Goal: Transaction & Acquisition: Purchase product/service

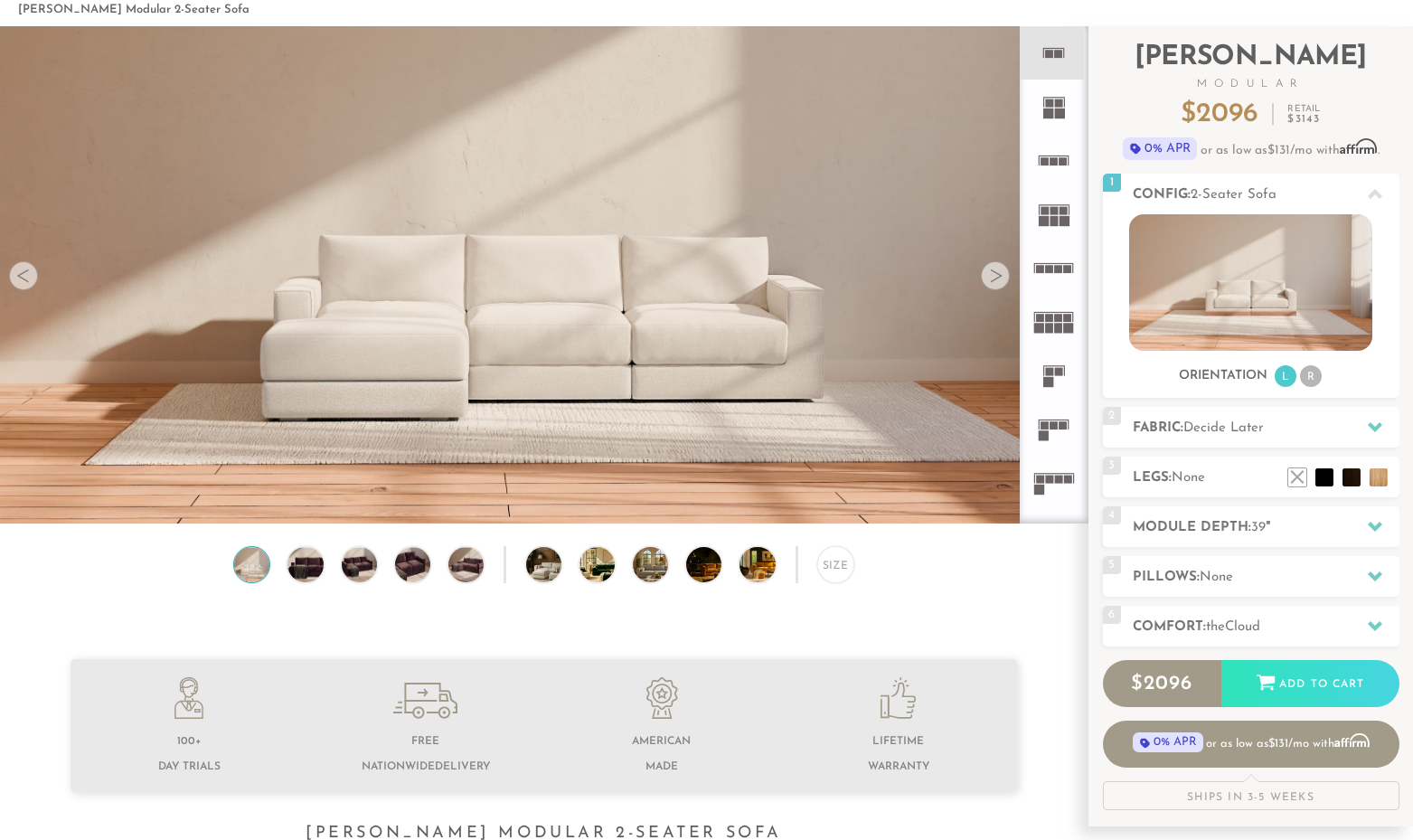
scroll to position [85, 0]
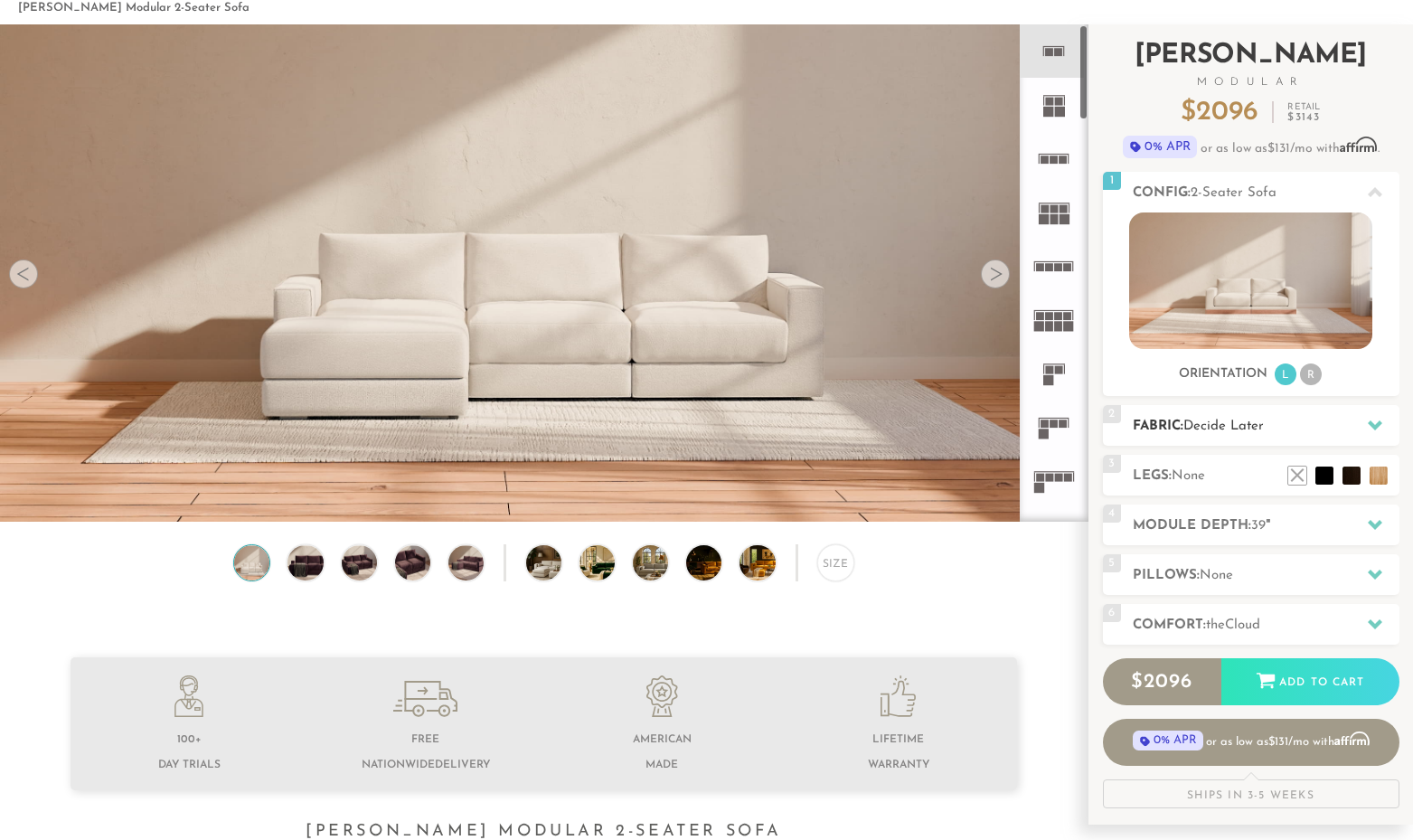
click at [1237, 419] on span "Decide Later" at bounding box center [1224, 426] width 80 height 14
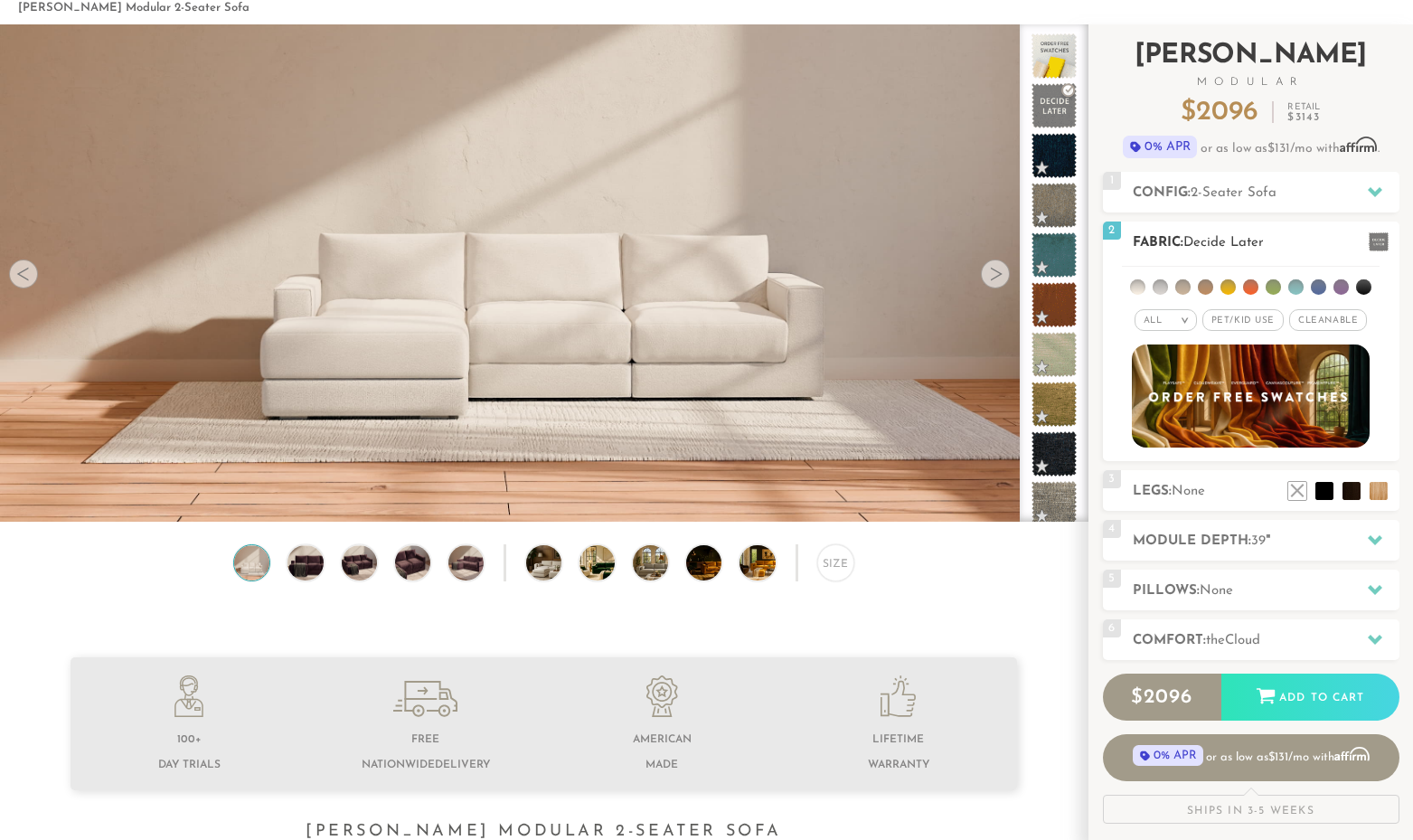
click at [1248, 289] on li at bounding box center [1251, 287] width 15 height 15
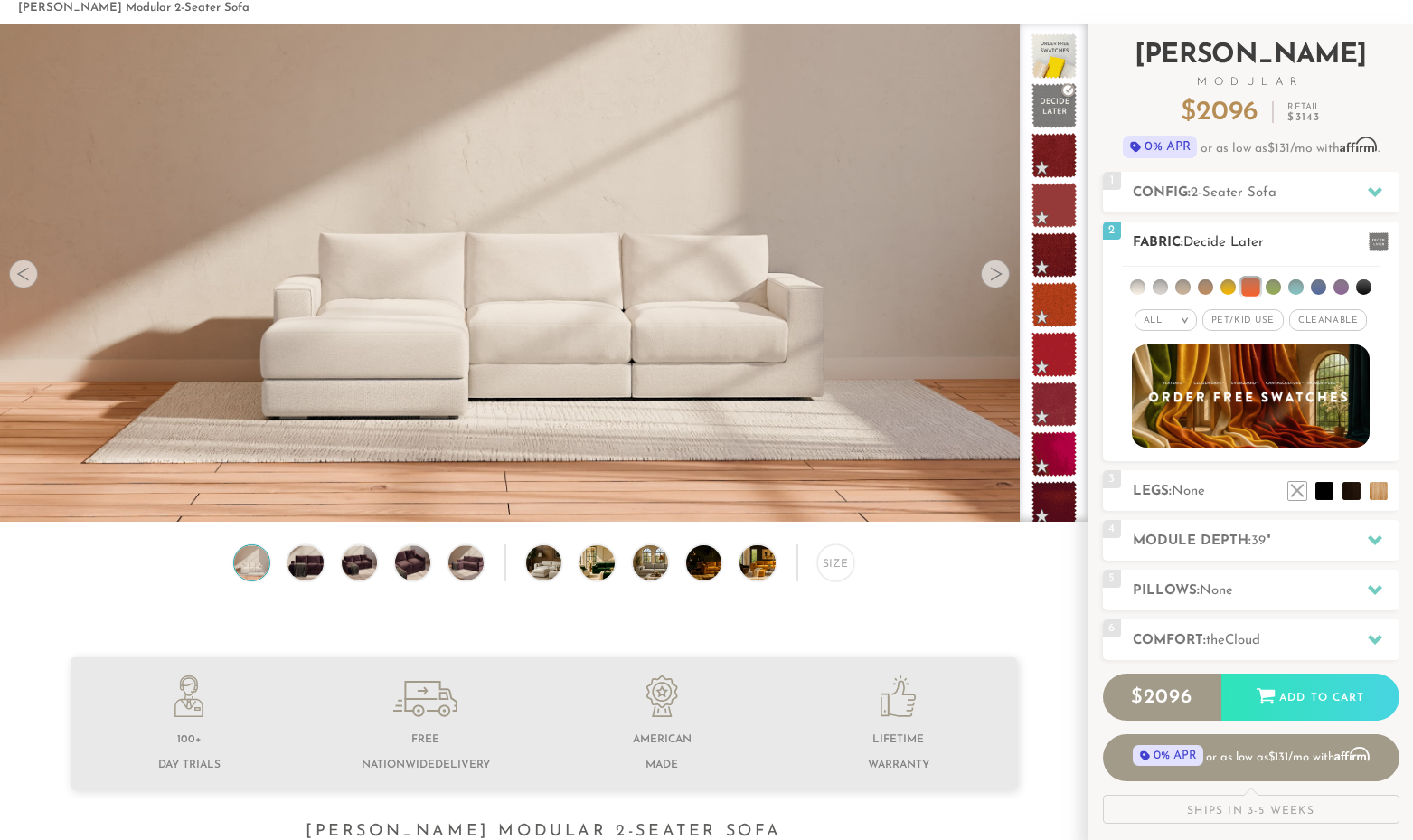
click at [1203, 286] on li at bounding box center [1205, 287] width 15 height 15
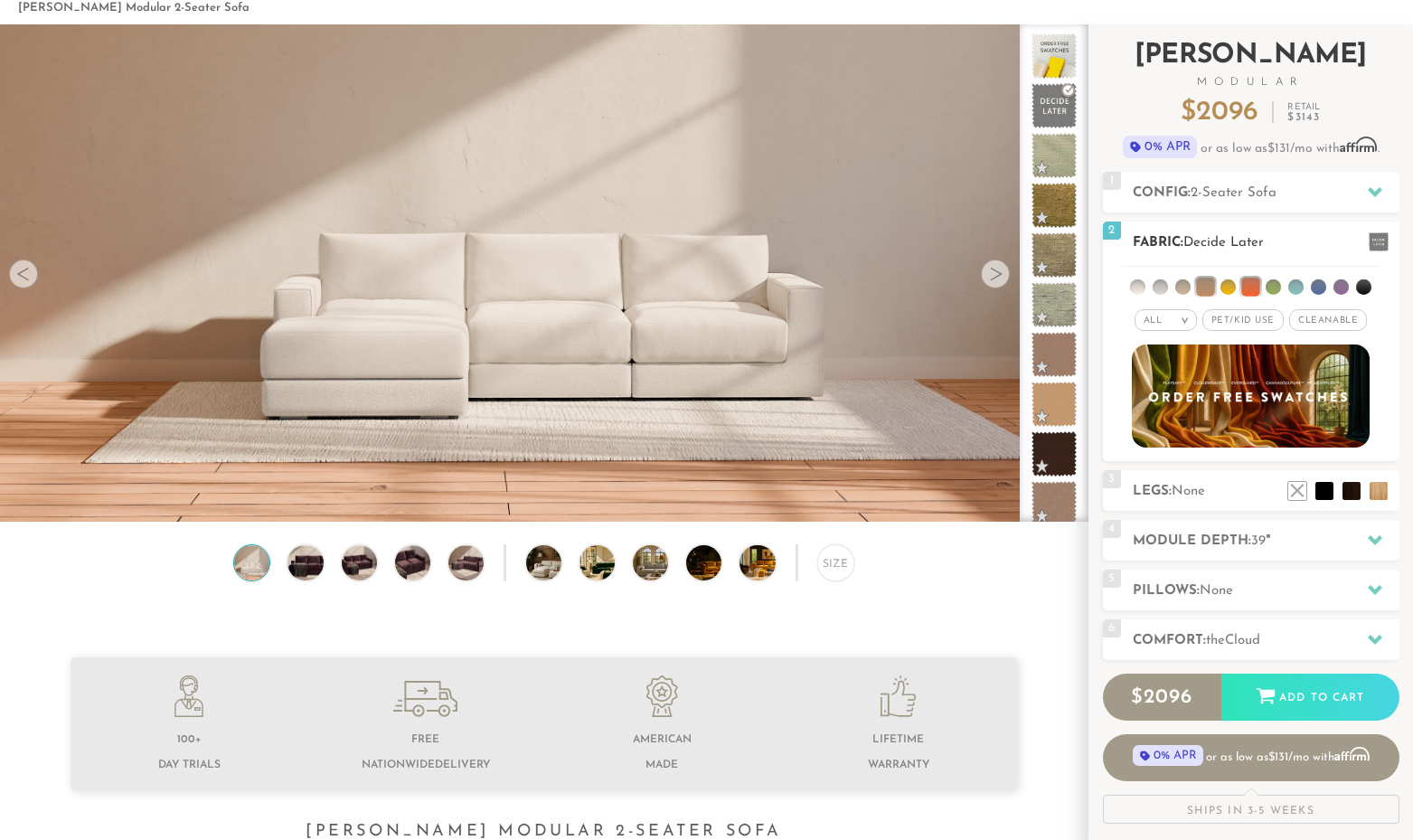
click at [1152, 292] on ul at bounding box center [1251, 283] width 258 height 34
click at [1139, 284] on li at bounding box center [1138, 287] width 15 height 15
click at [1154, 284] on li at bounding box center [1161, 287] width 15 height 15
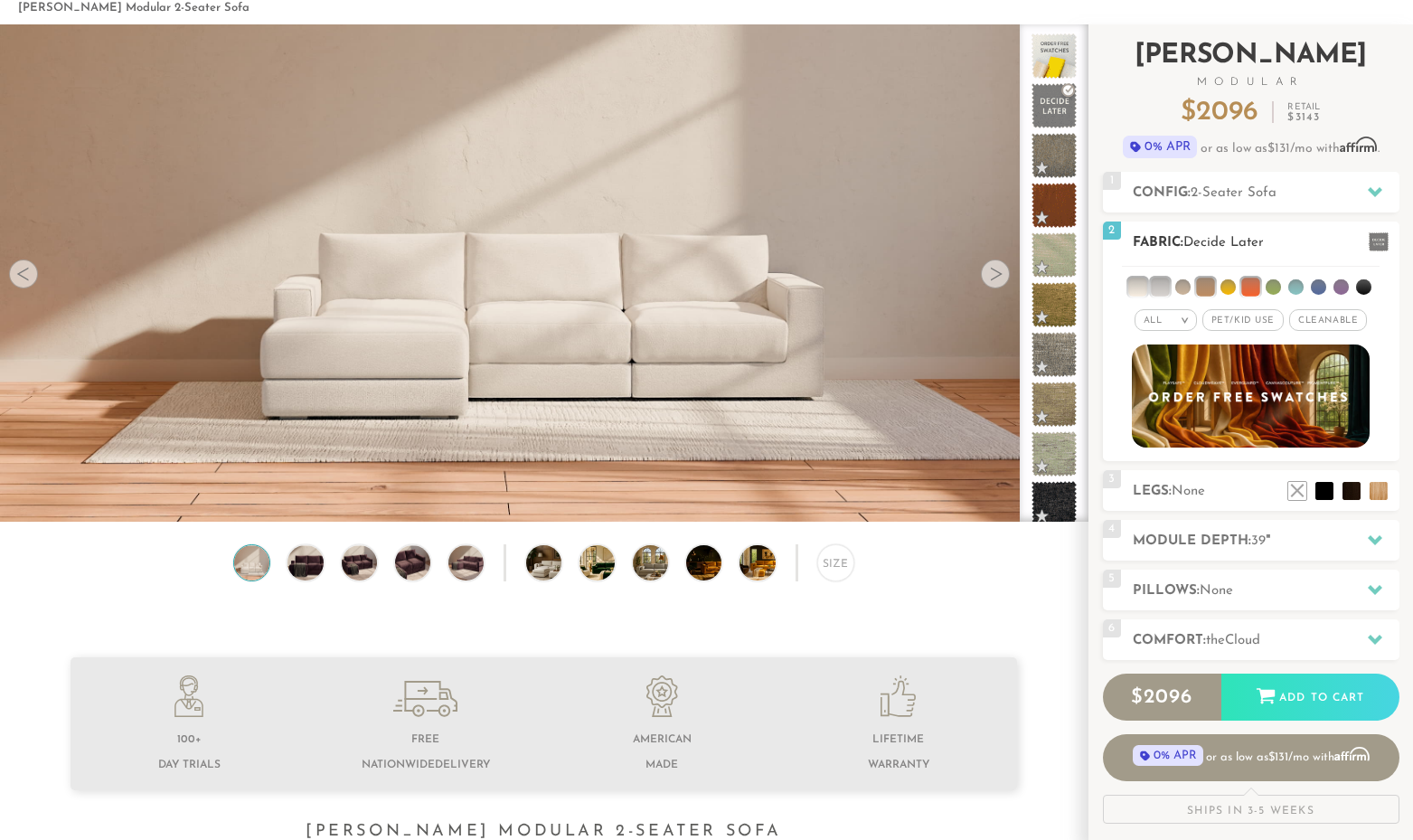
click at [1370, 280] on ul at bounding box center [1251, 283] width 258 height 34
click at [1364, 281] on li at bounding box center [1364, 287] width 15 height 15
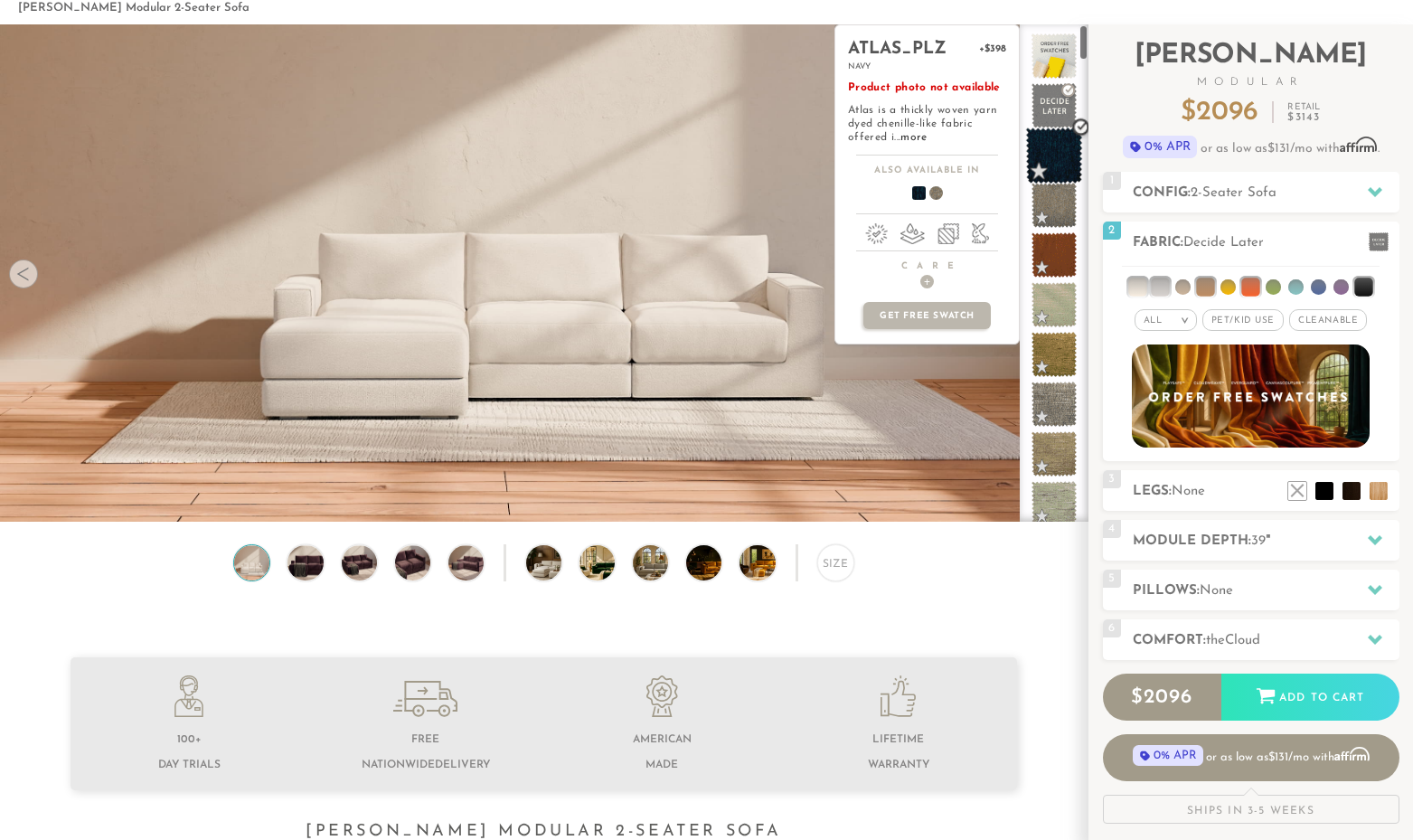
click at [1061, 150] on span at bounding box center [1055, 155] width 57 height 57
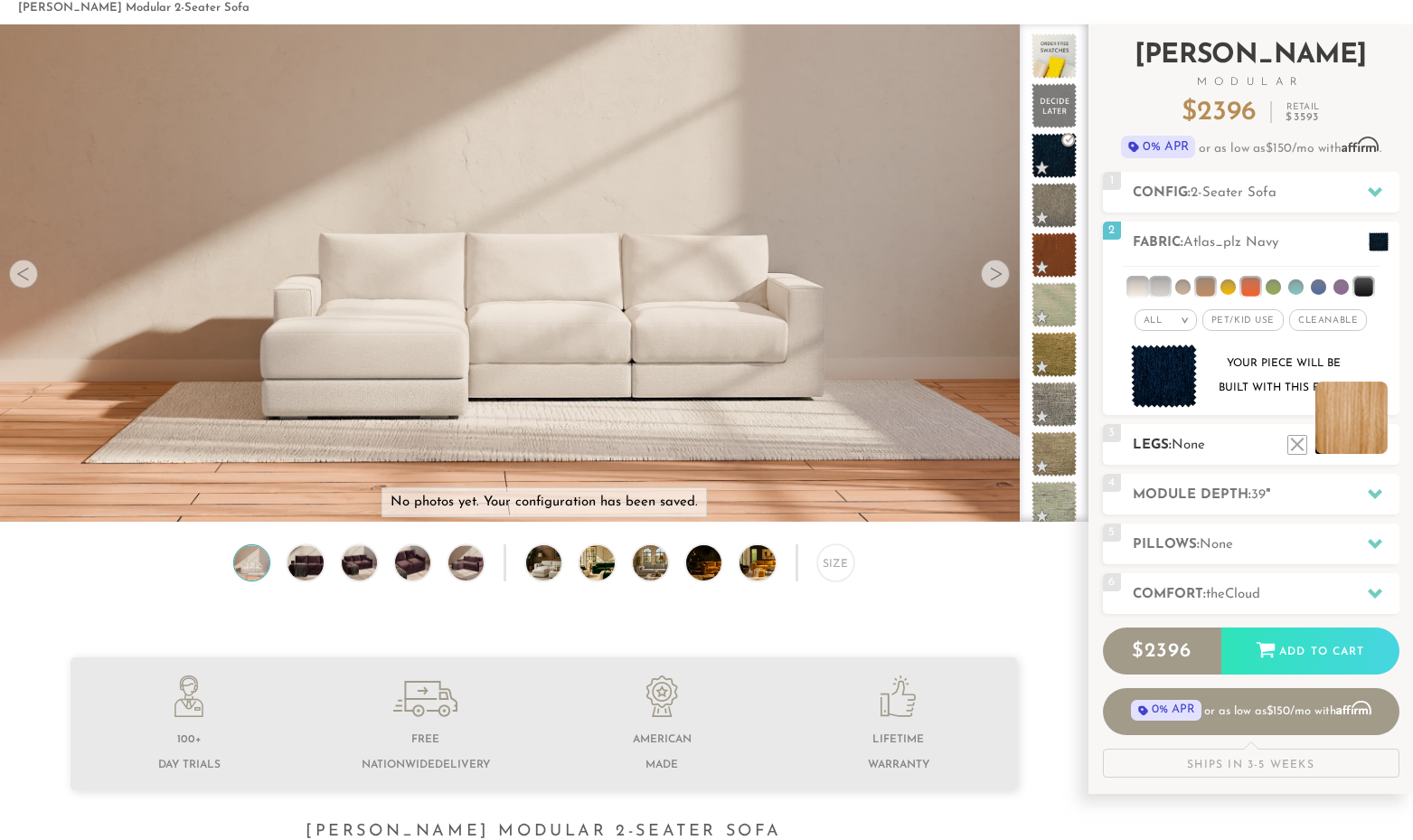
click at [1373, 446] on li at bounding box center [1351, 417] width 72 height 72
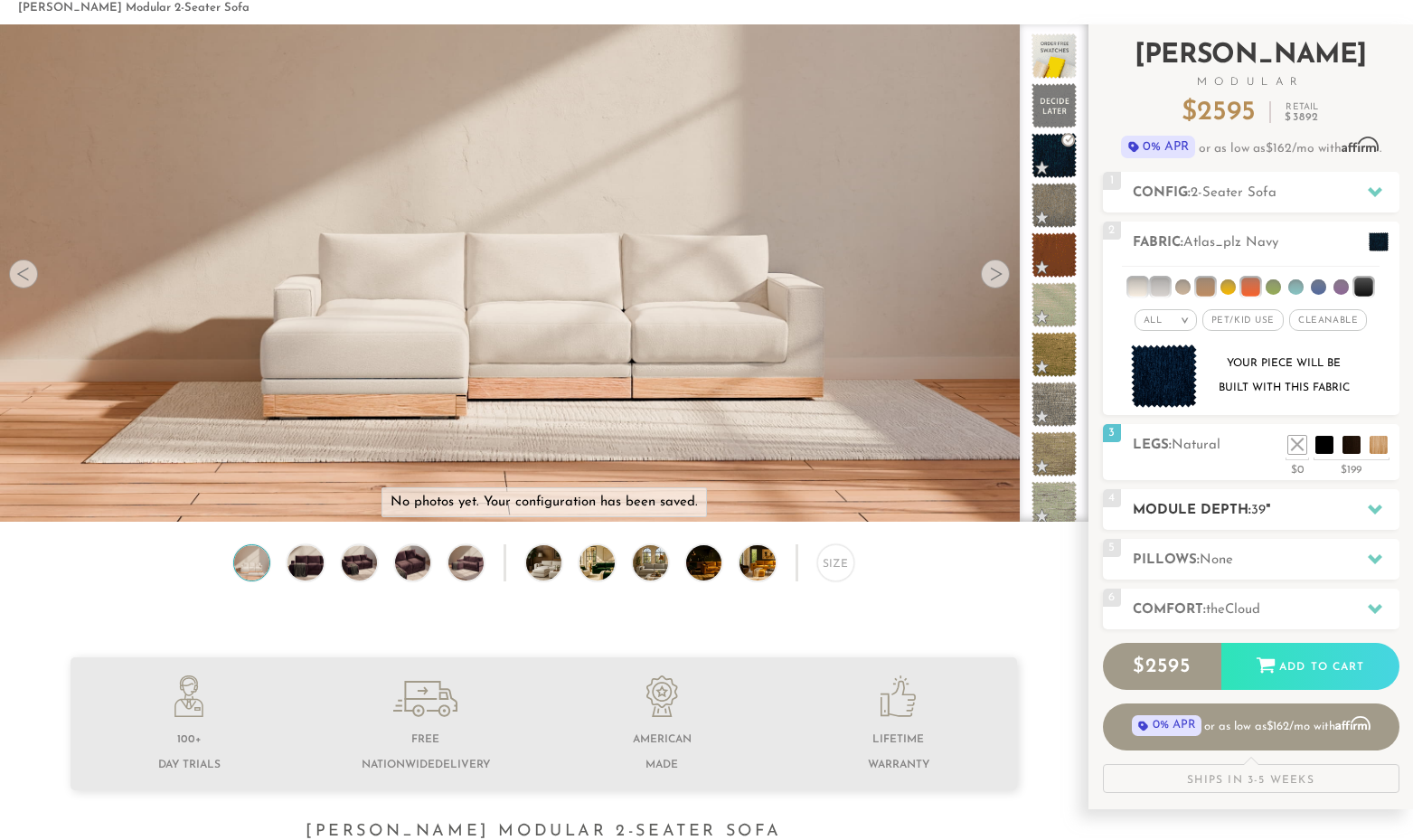
click at [1291, 502] on h2 "Module Depth: 39 "" at bounding box center [1266, 511] width 267 height 21
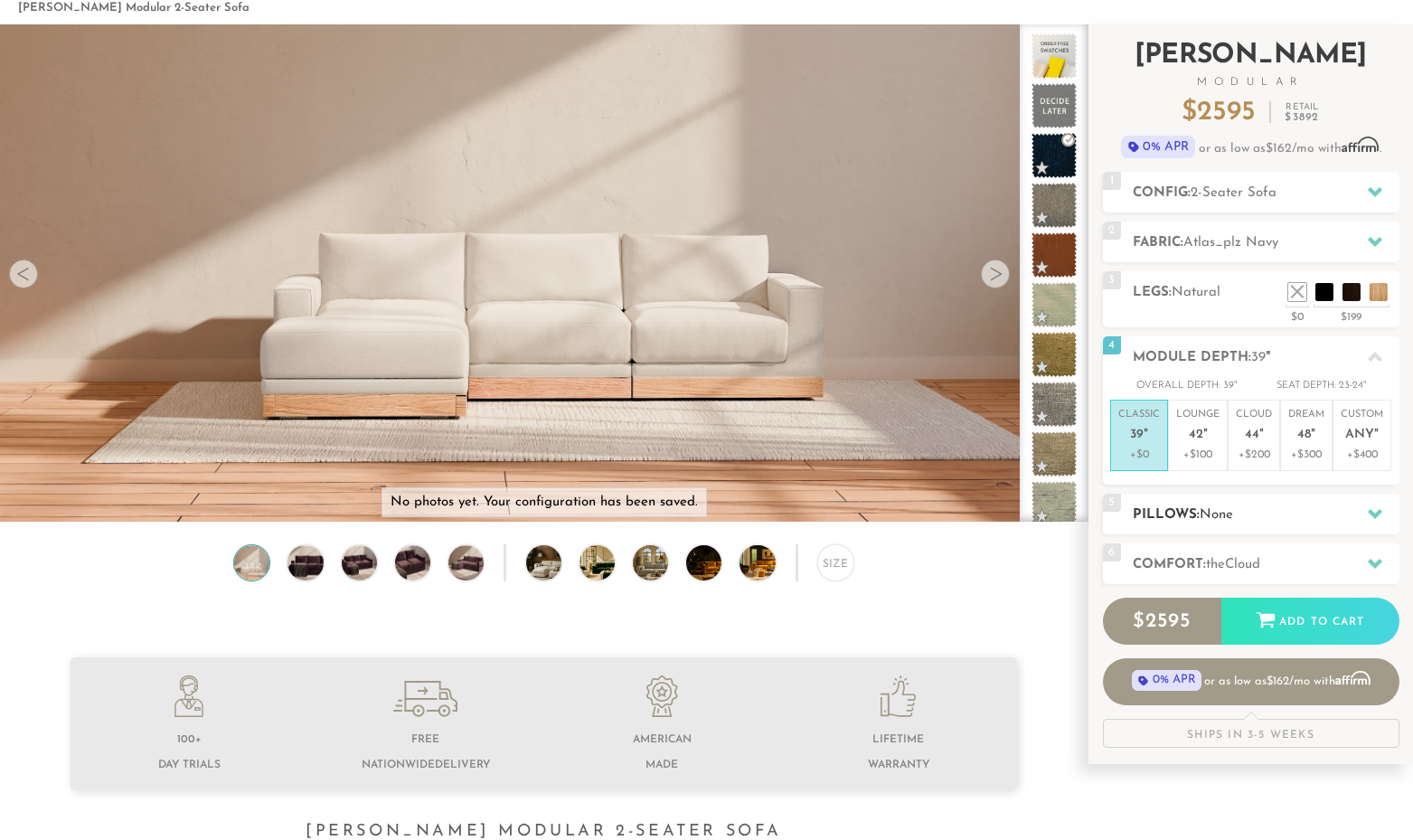
click at [1292, 506] on h2 "Pillows: None" at bounding box center [1266, 515] width 267 height 21
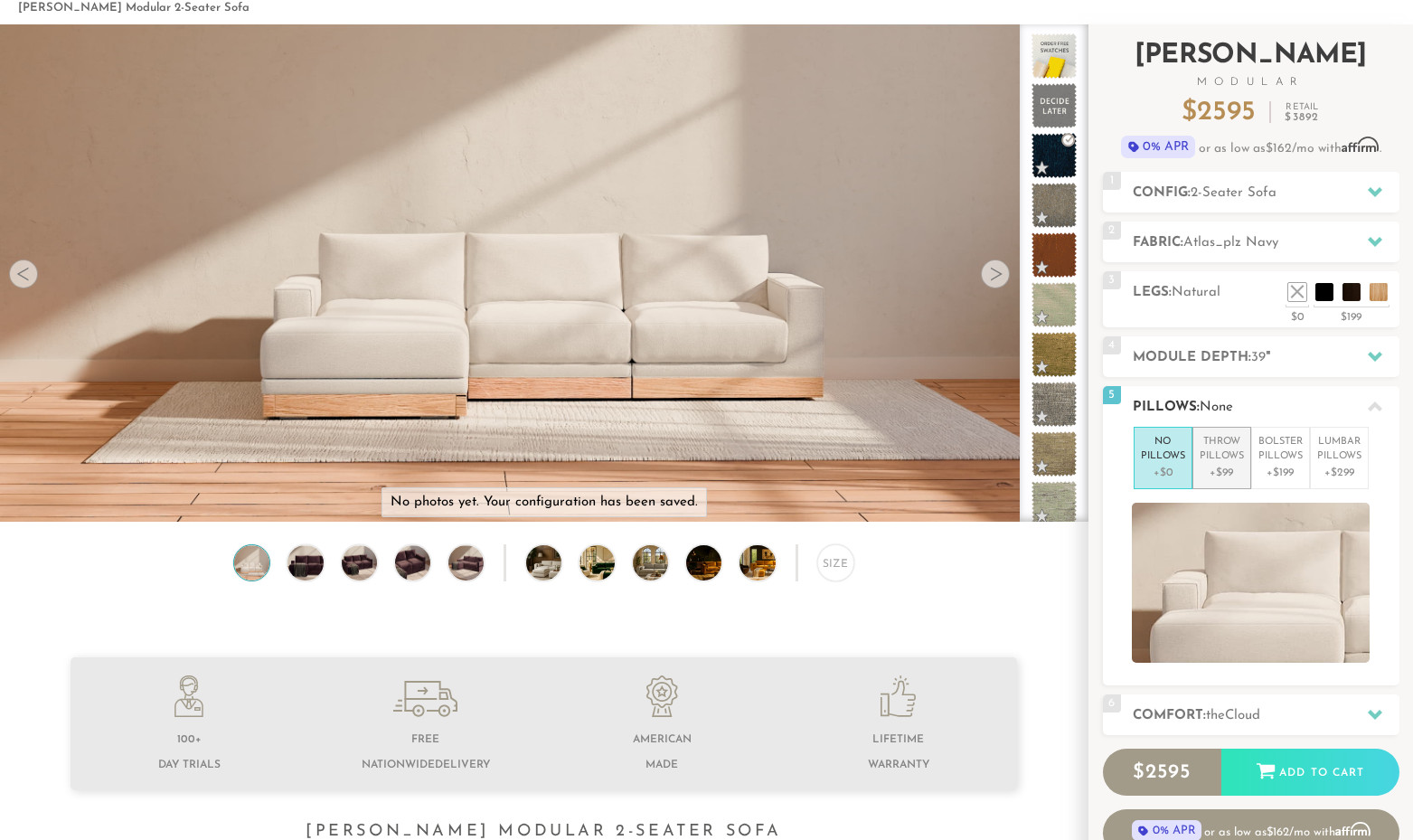
click at [1242, 470] on p "+$99" at bounding box center [1222, 472] width 44 height 16
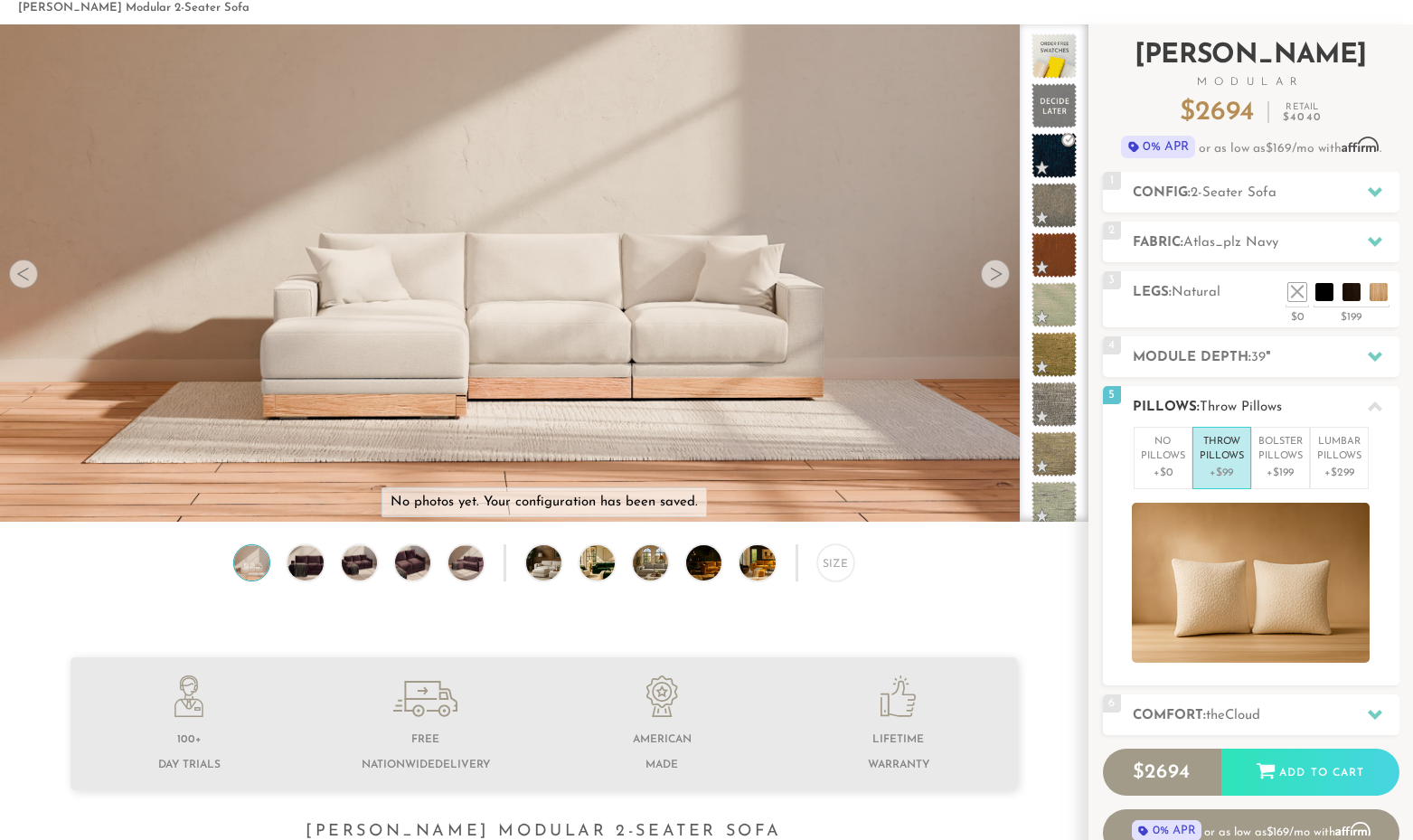
scroll to position [107, 0]
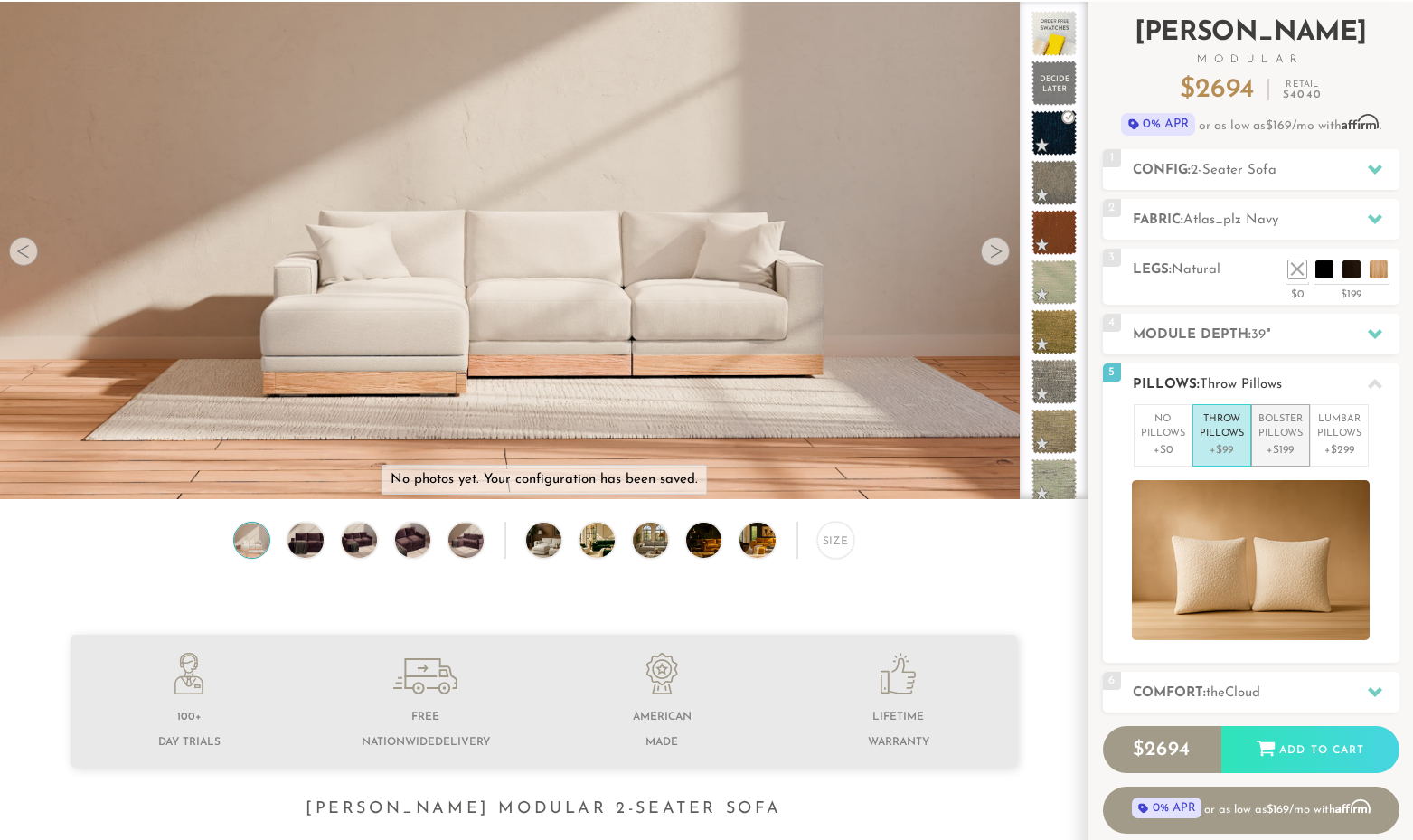
click at [1281, 418] on p "Bolster Pillows" at bounding box center [1281, 427] width 44 height 30
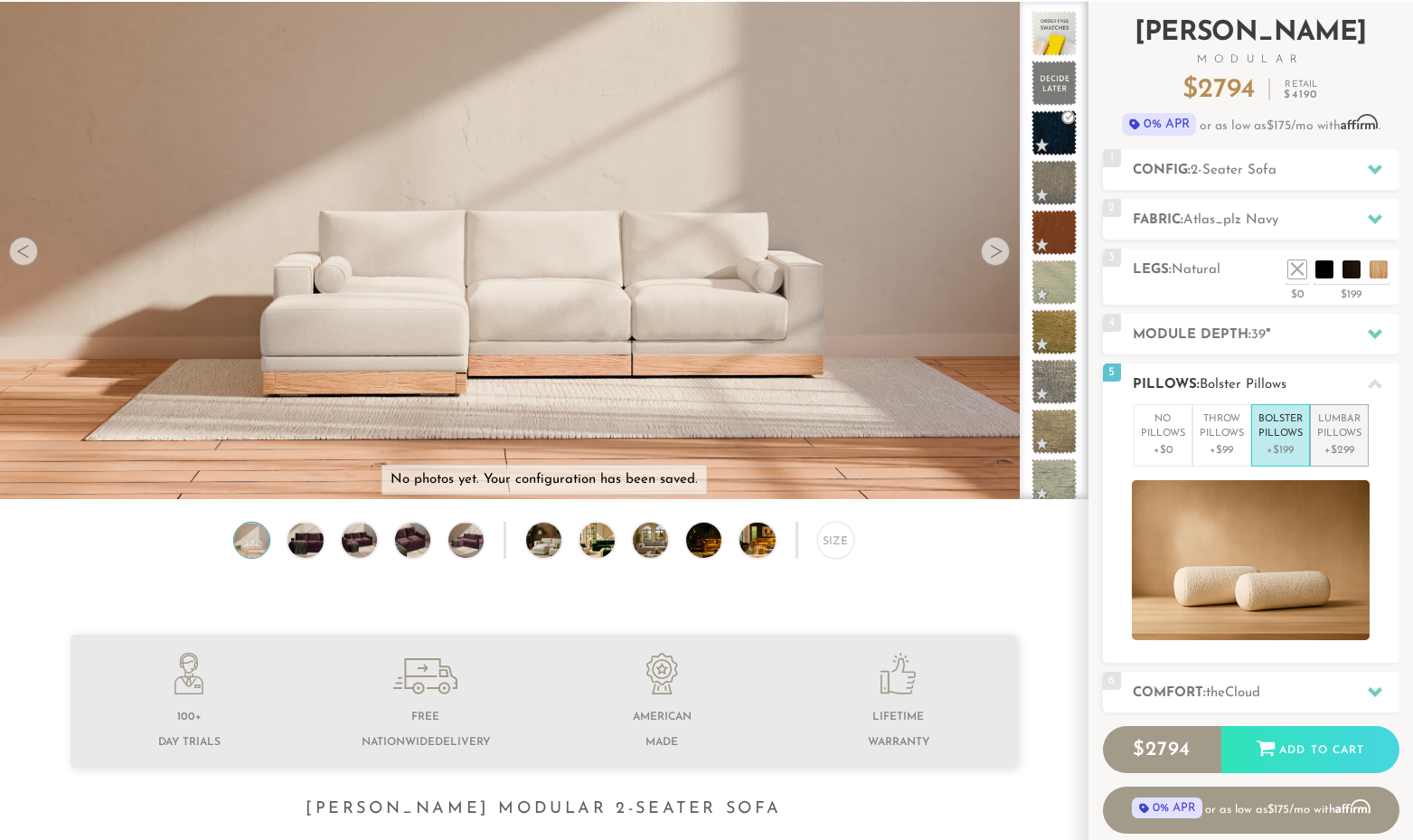
click at [1330, 424] on p "Lumbar Pillows" at bounding box center [1340, 427] width 44 height 30
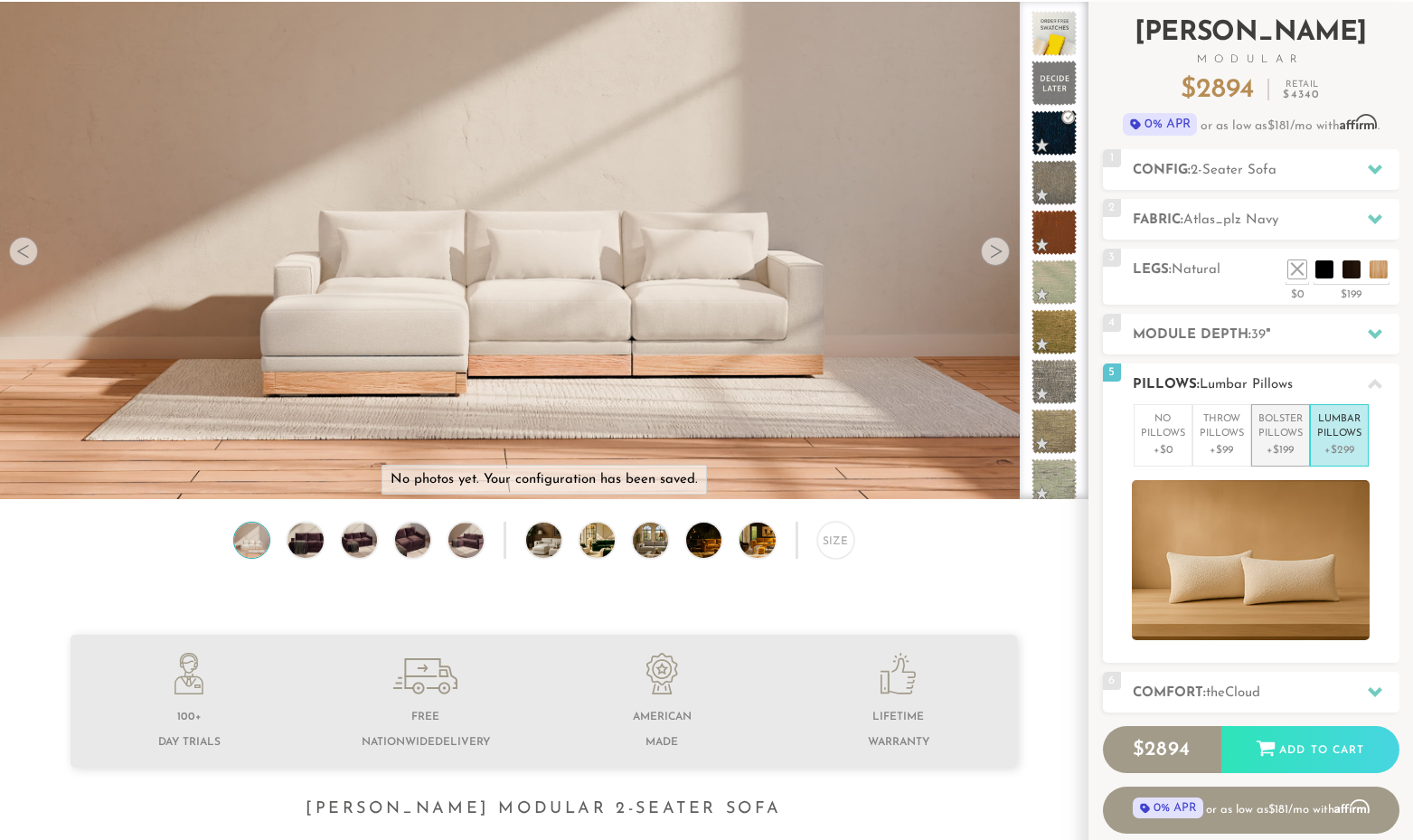
click at [1279, 431] on p "Bolster Pillows" at bounding box center [1281, 427] width 44 height 30
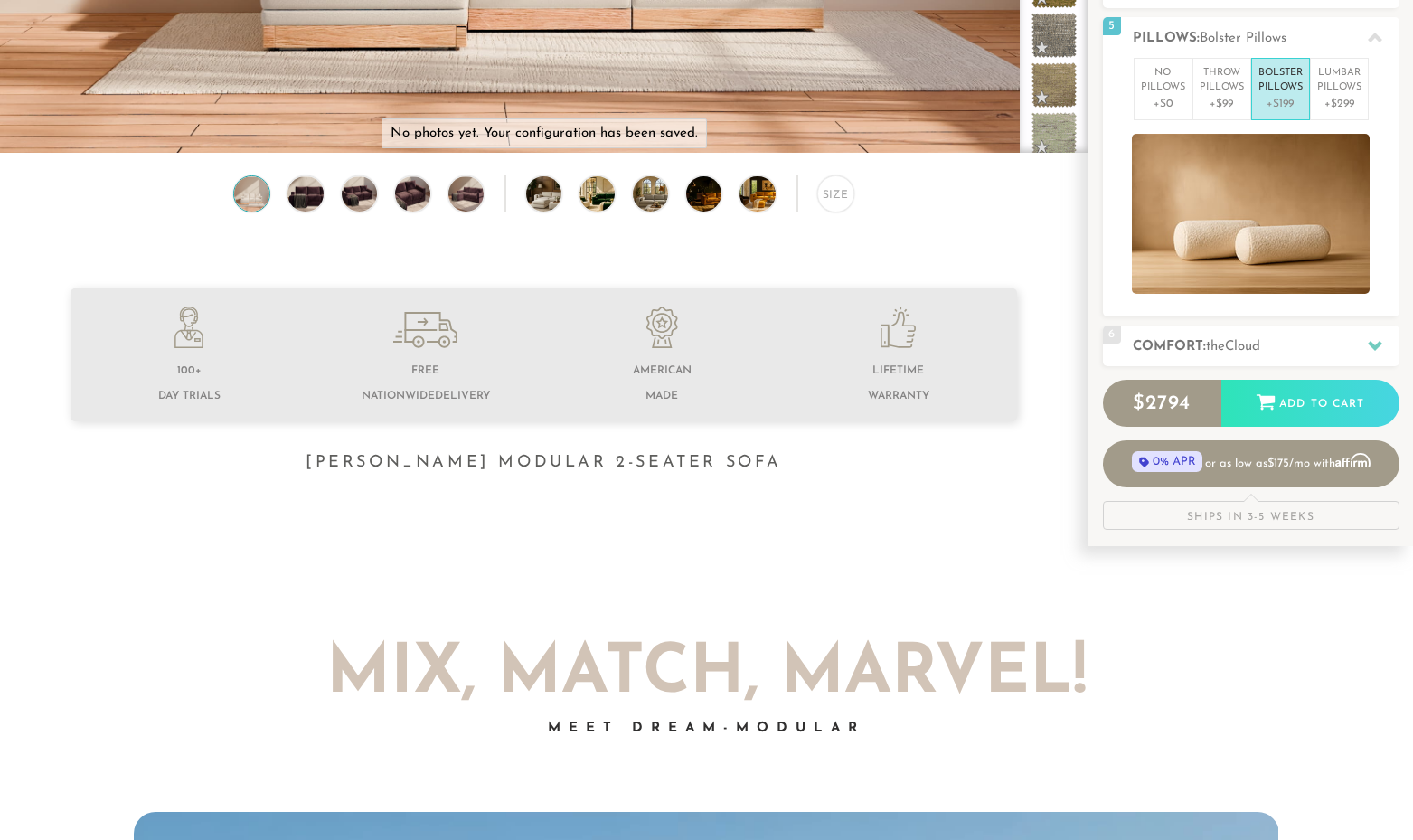
scroll to position [458, 0]
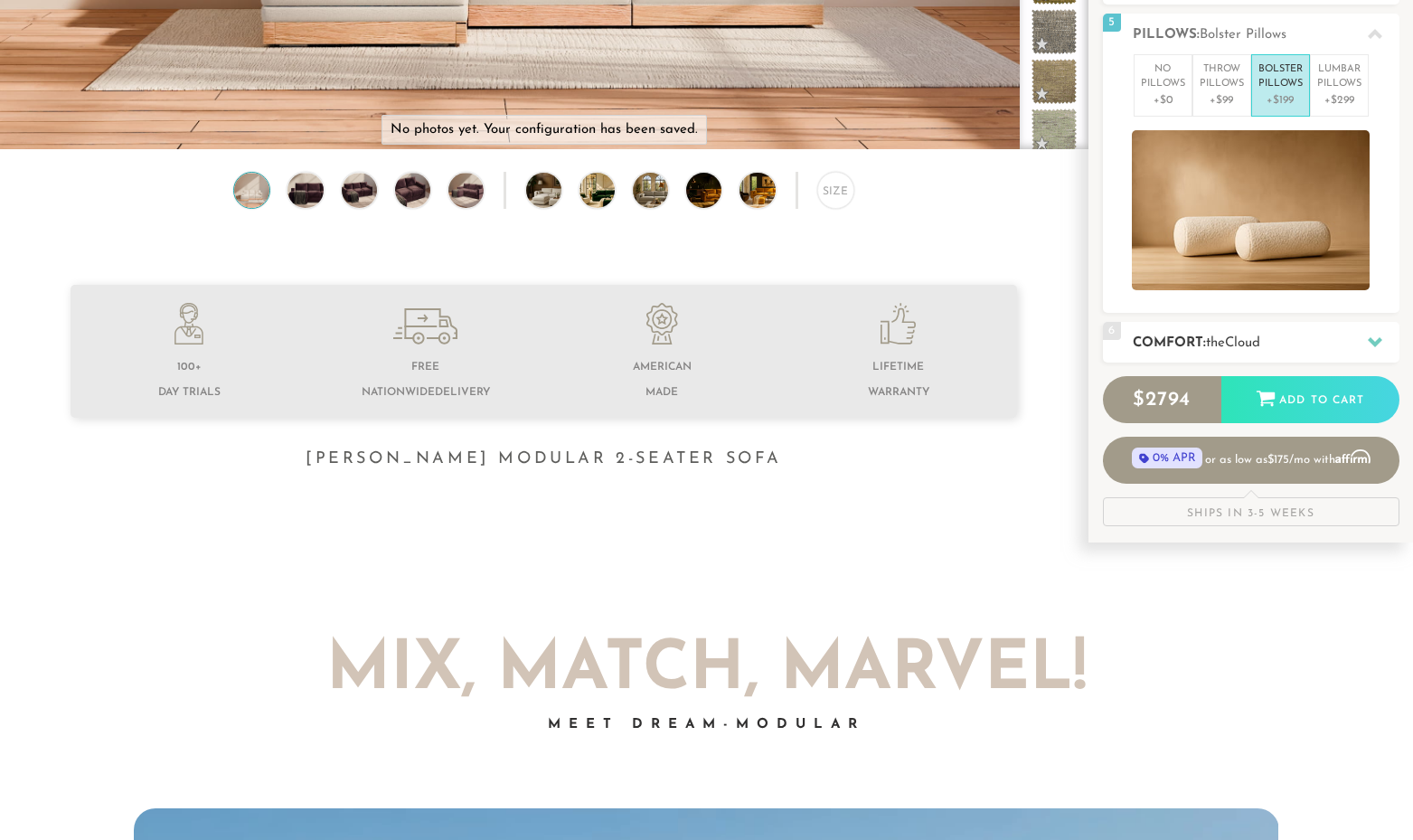
click at [1303, 348] on h2 "Comfort: the Cloud" at bounding box center [1266, 344] width 267 height 21
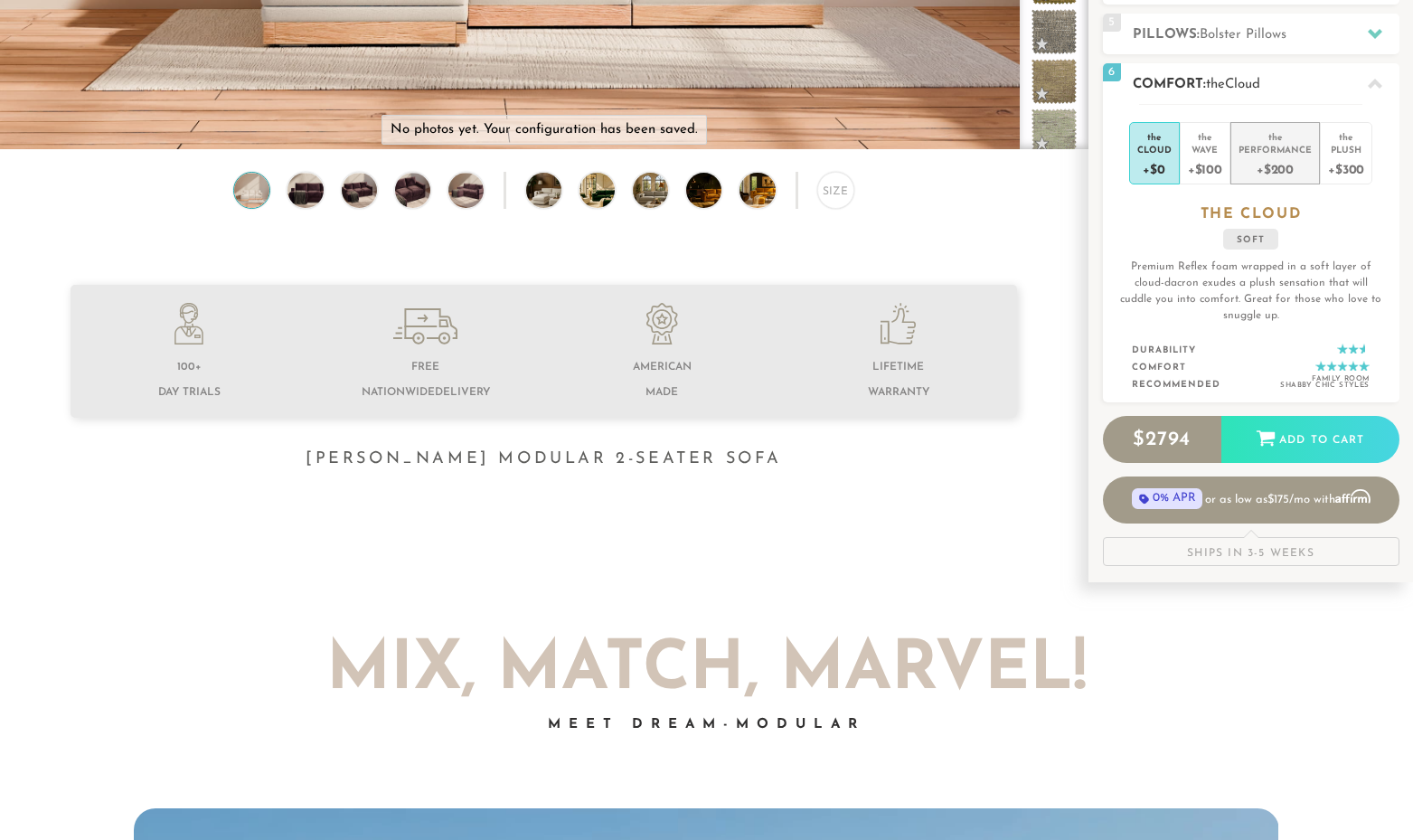
click at [1297, 155] on div "+$200" at bounding box center [1276, 168] width 73 height 26
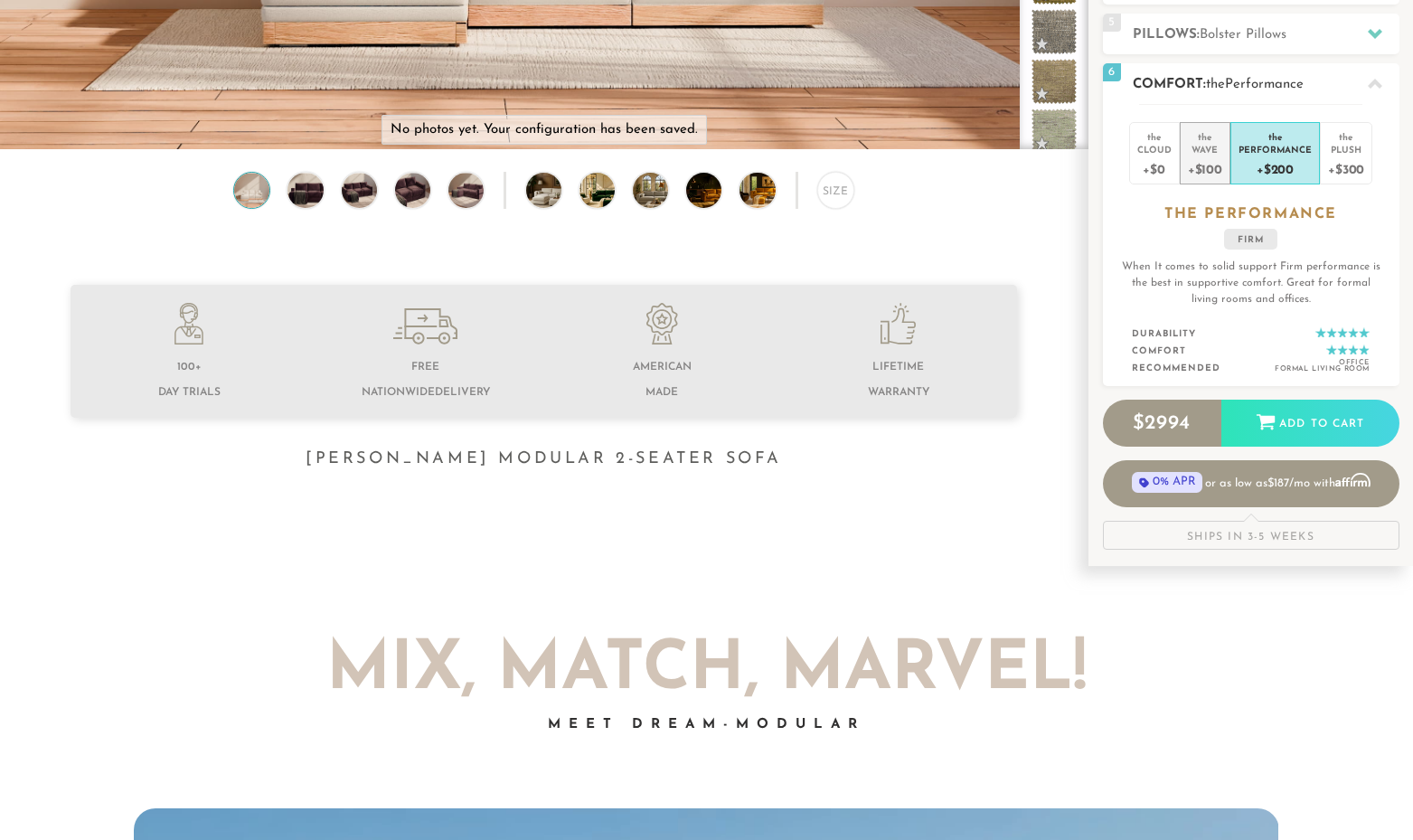
click at [1214, 159] on div "+$100" at bounding box center [1205, 168] width 35 height 26
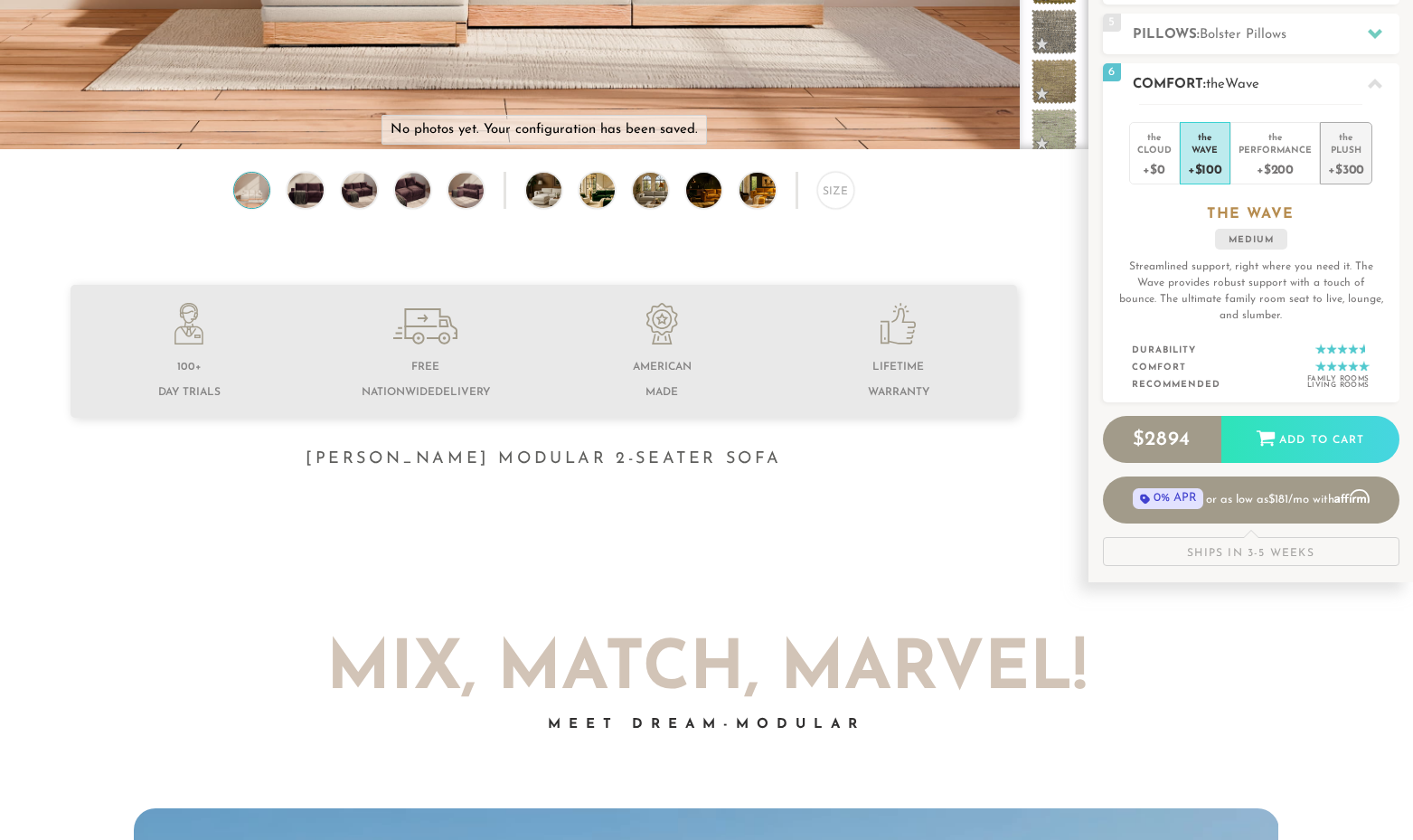
click at [1333, 155] on div "+$300" at bounding box center [1345, 168] width 36 height 26
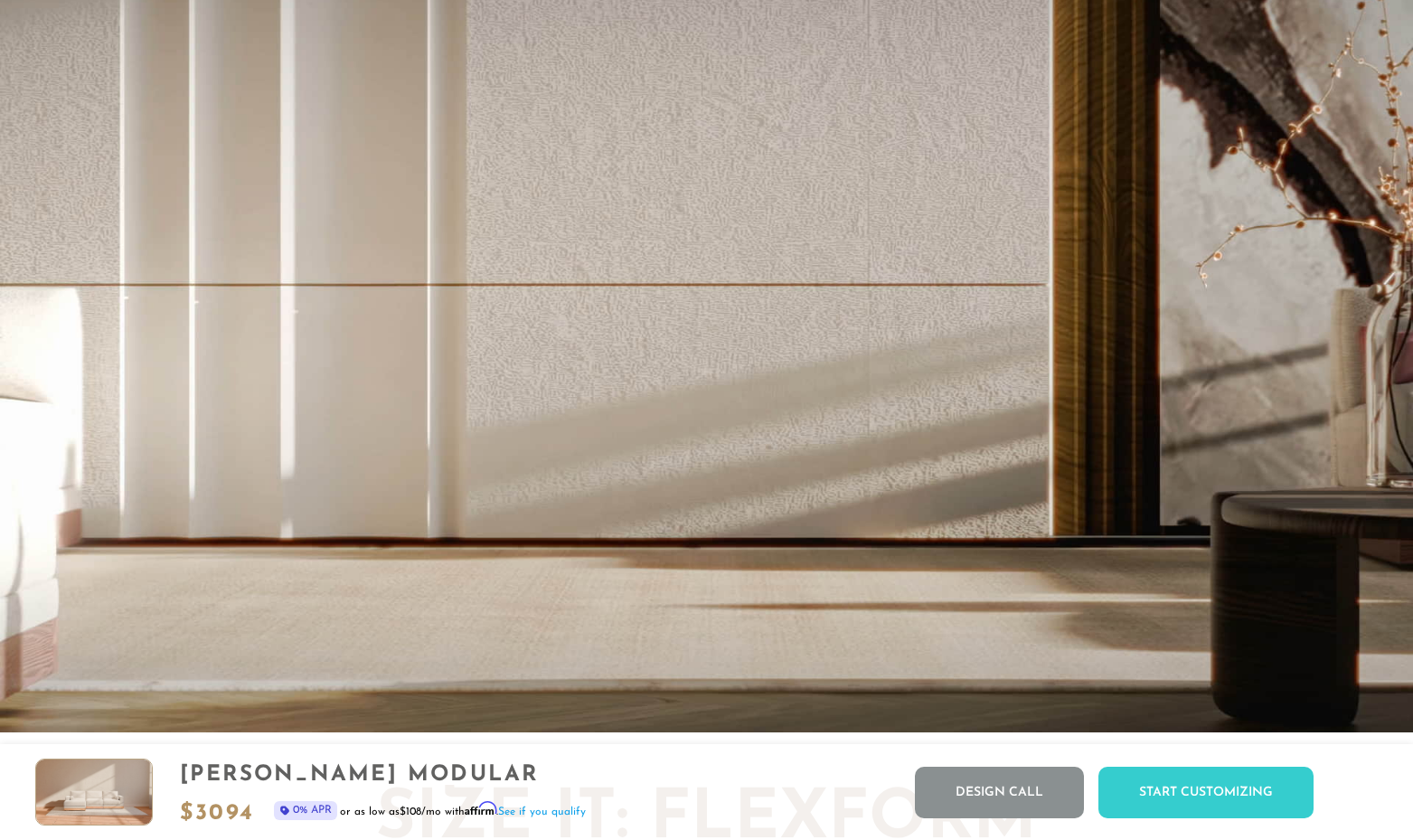
scroll to position [3714, 0]
